Goal: Find specific page/section: Find specific page/section

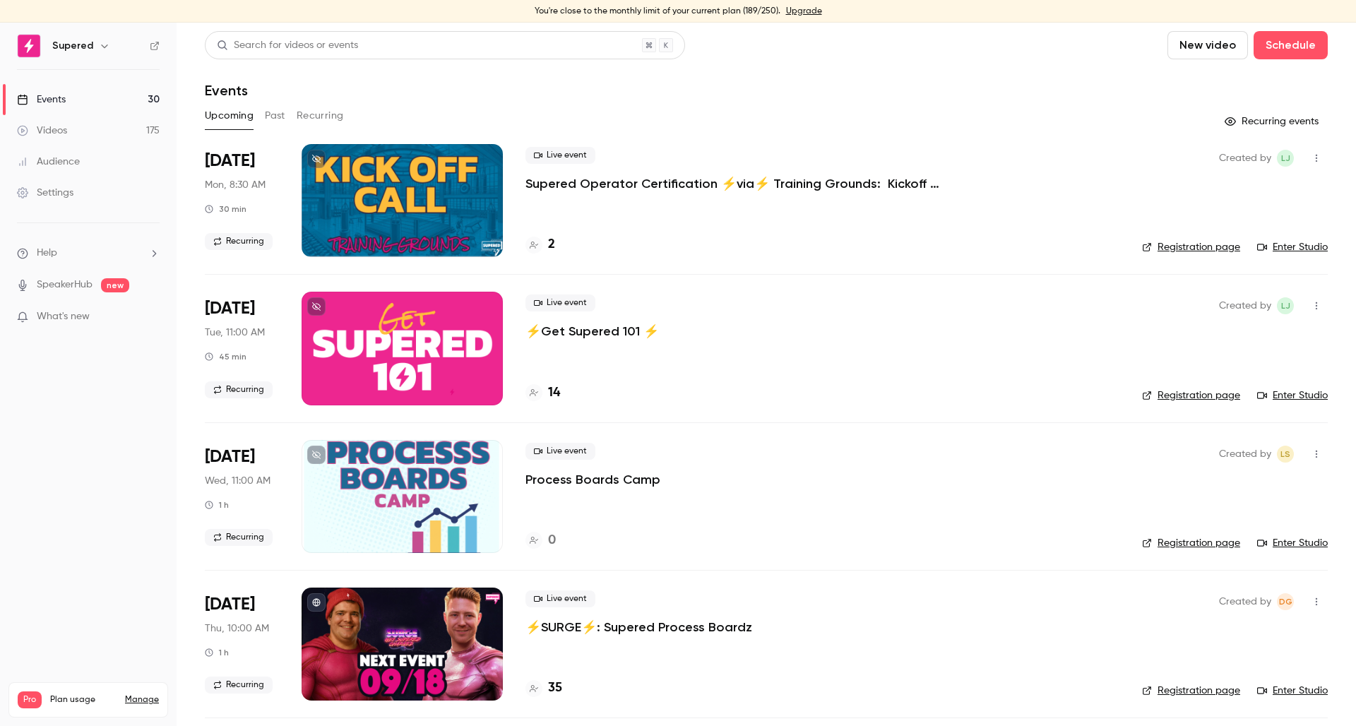
click at [277, 114] on button "Past" at bounding box center [275, 116] width 20 height 23
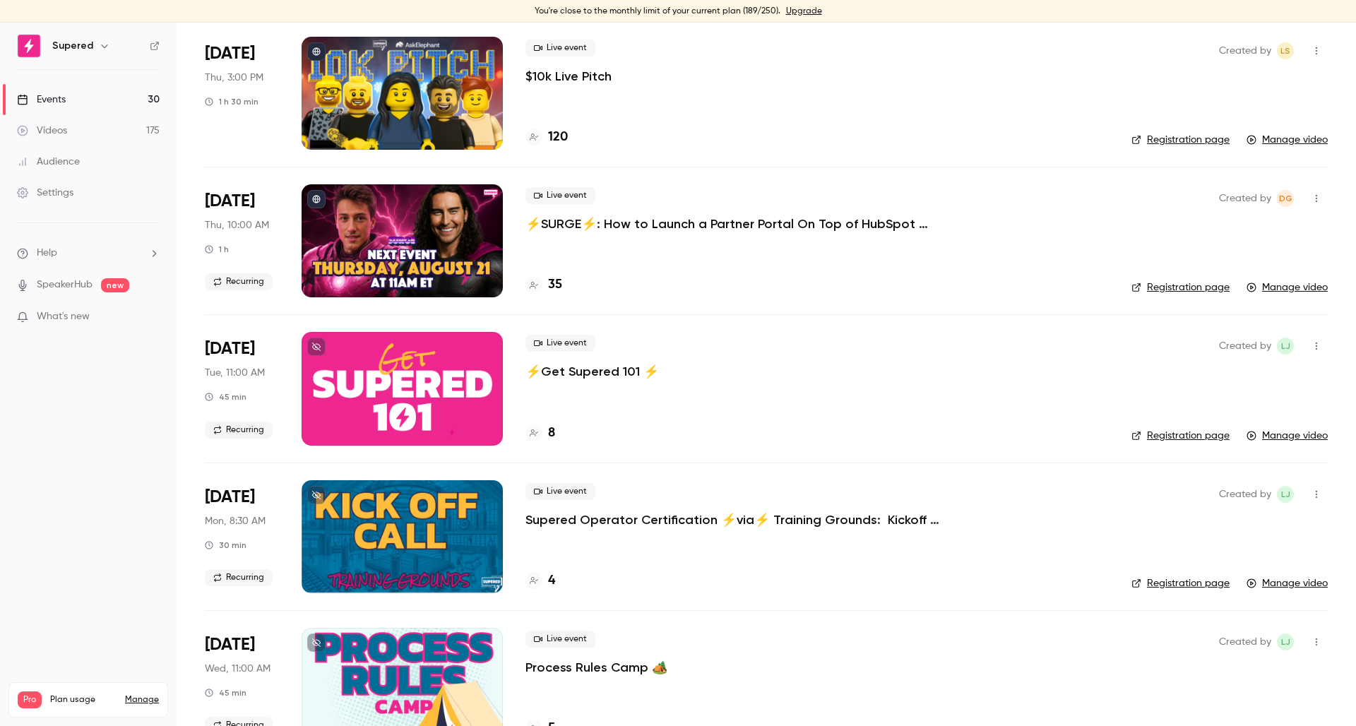
scroll to position [403, 0]
